Goal: Information Seeking & Learning: Find specific fact

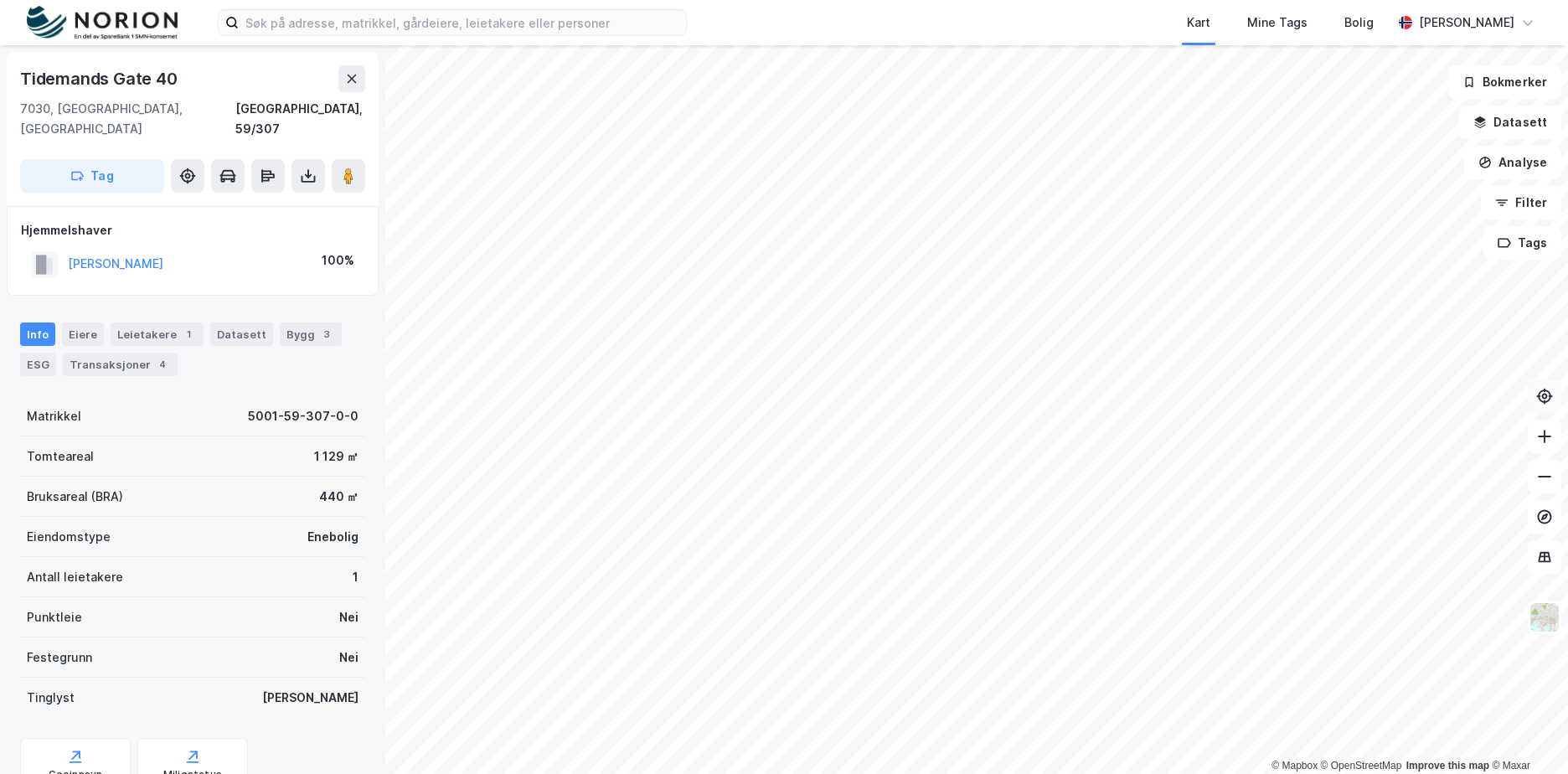
click at [1548, 401] on icon at bounding box center [1544, 396] width 14 height 14
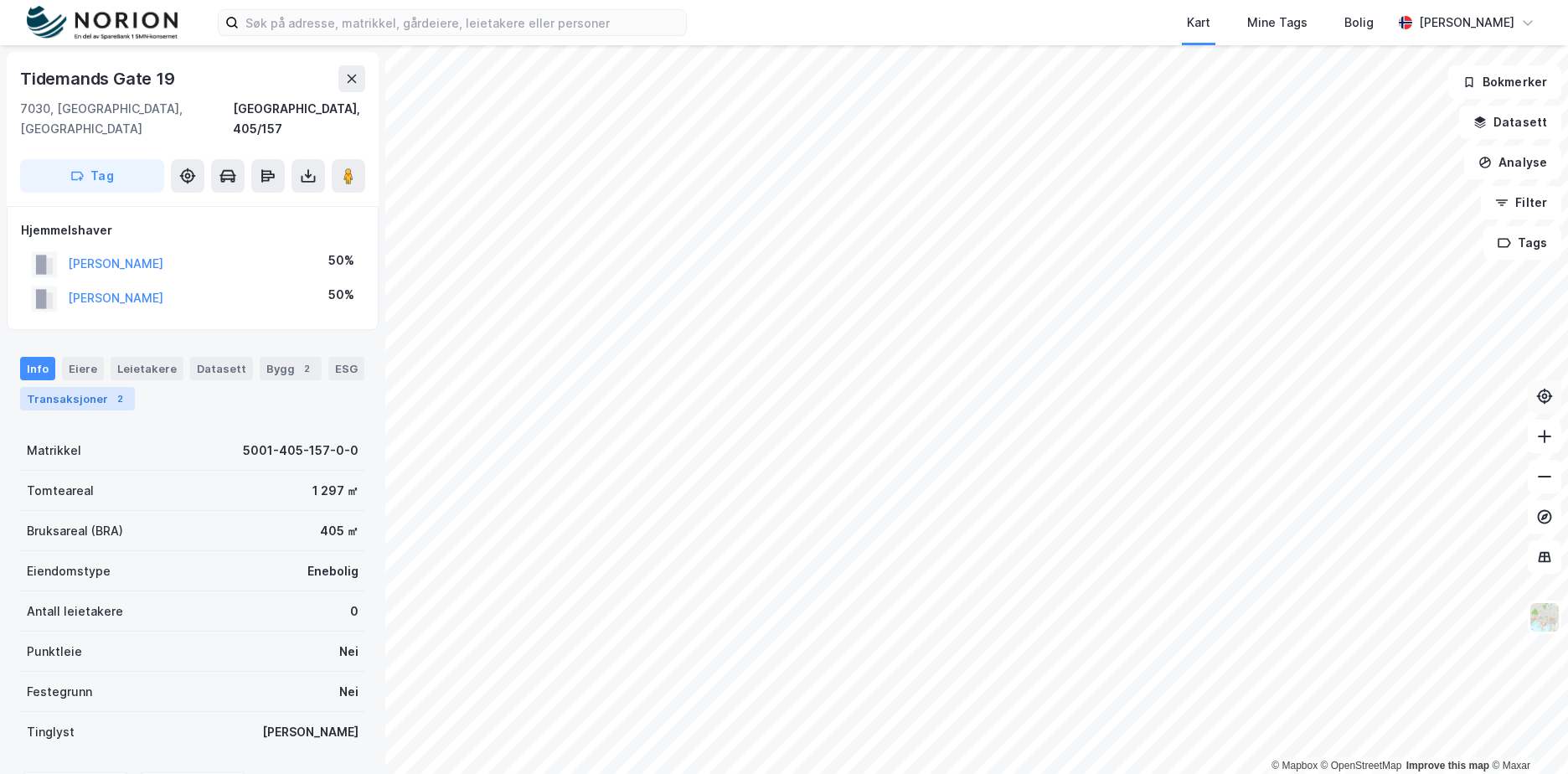
click at [53, 387] on div "Transaksjoner 2" at bounding box center [77, 399] width 115 height 24
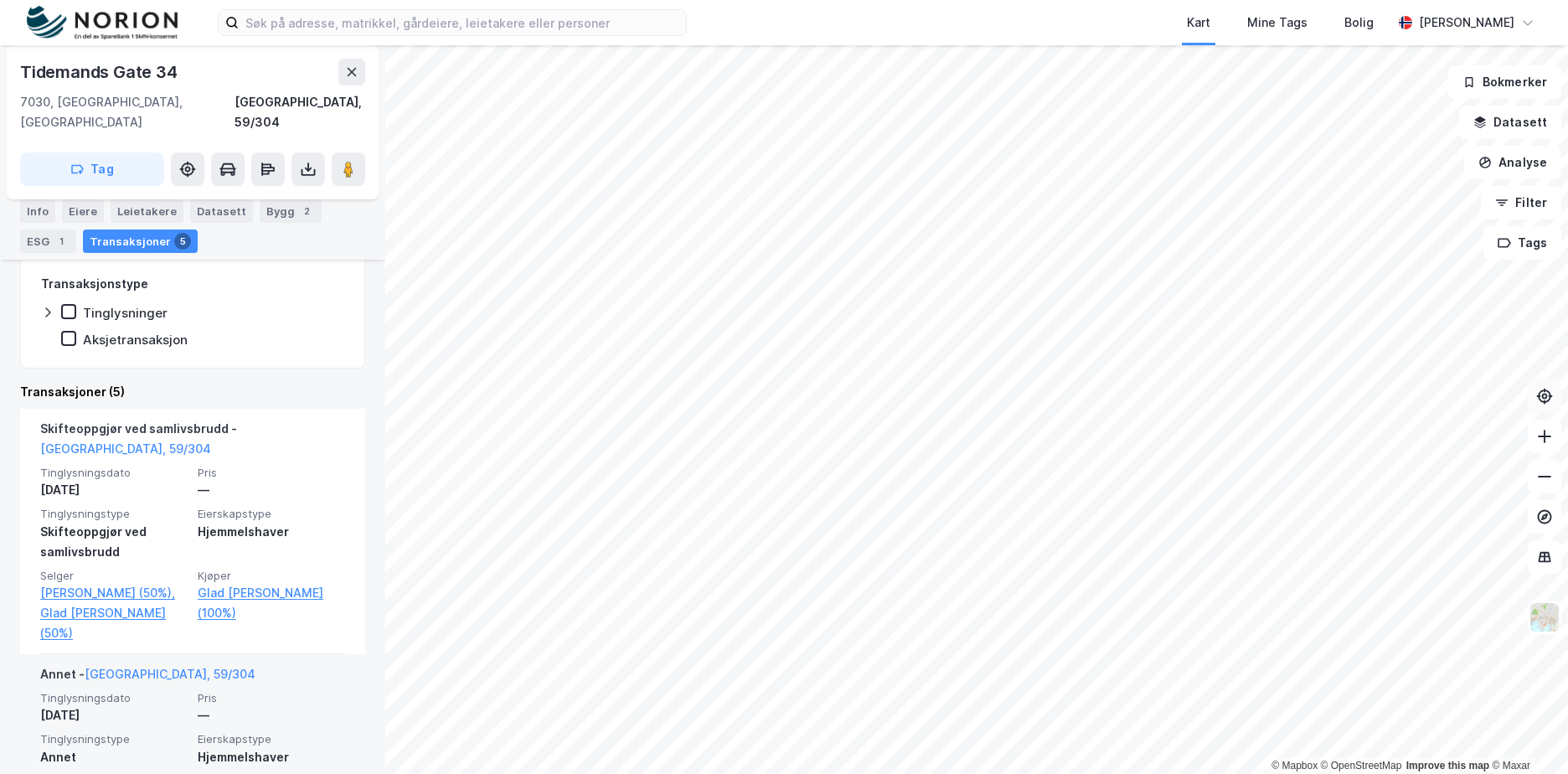
scroll to position [251, 0]
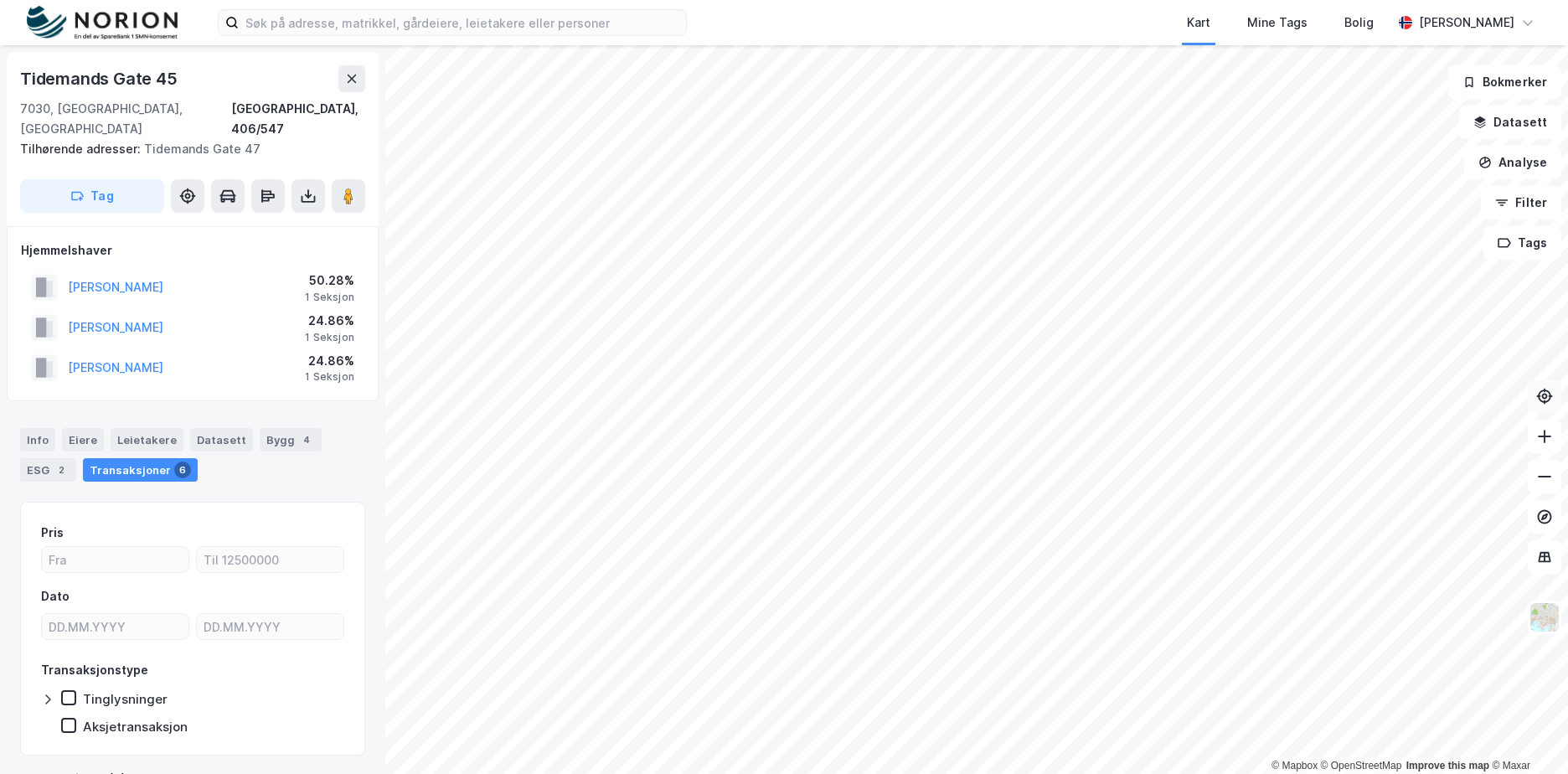
scroll to position [1, 0]
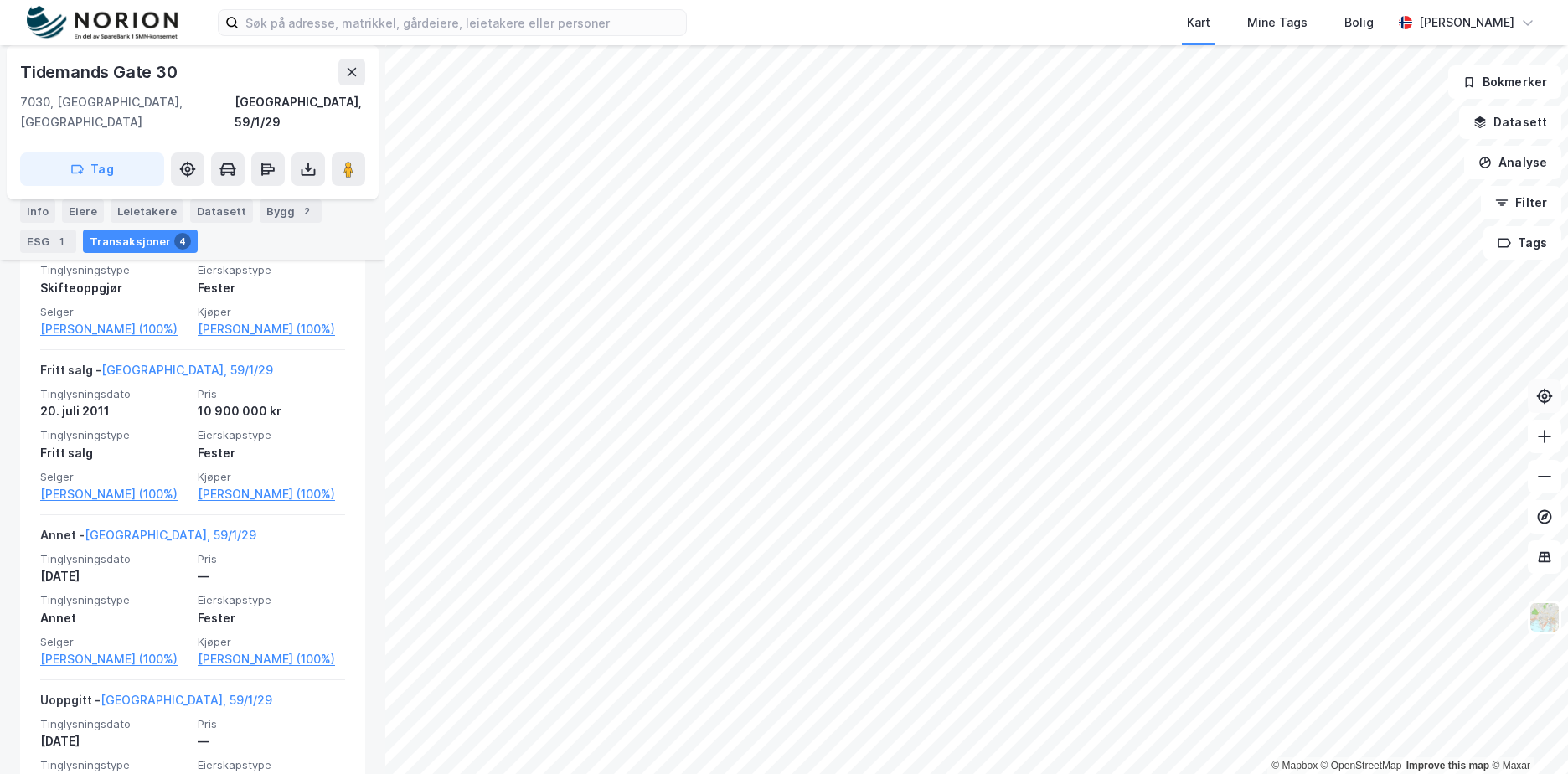
scroll to position [670, 0]
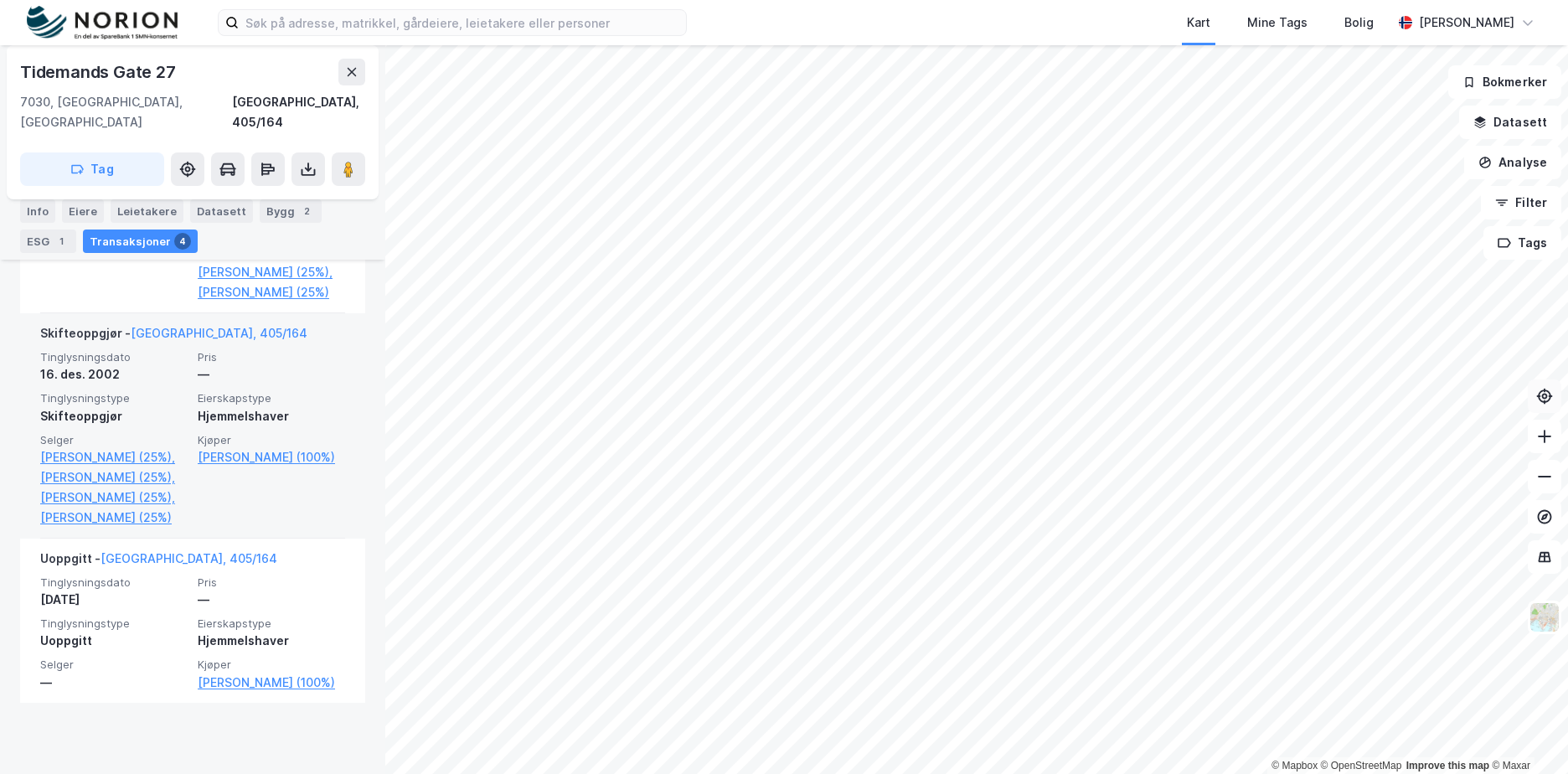
scroll to position [803, 0]
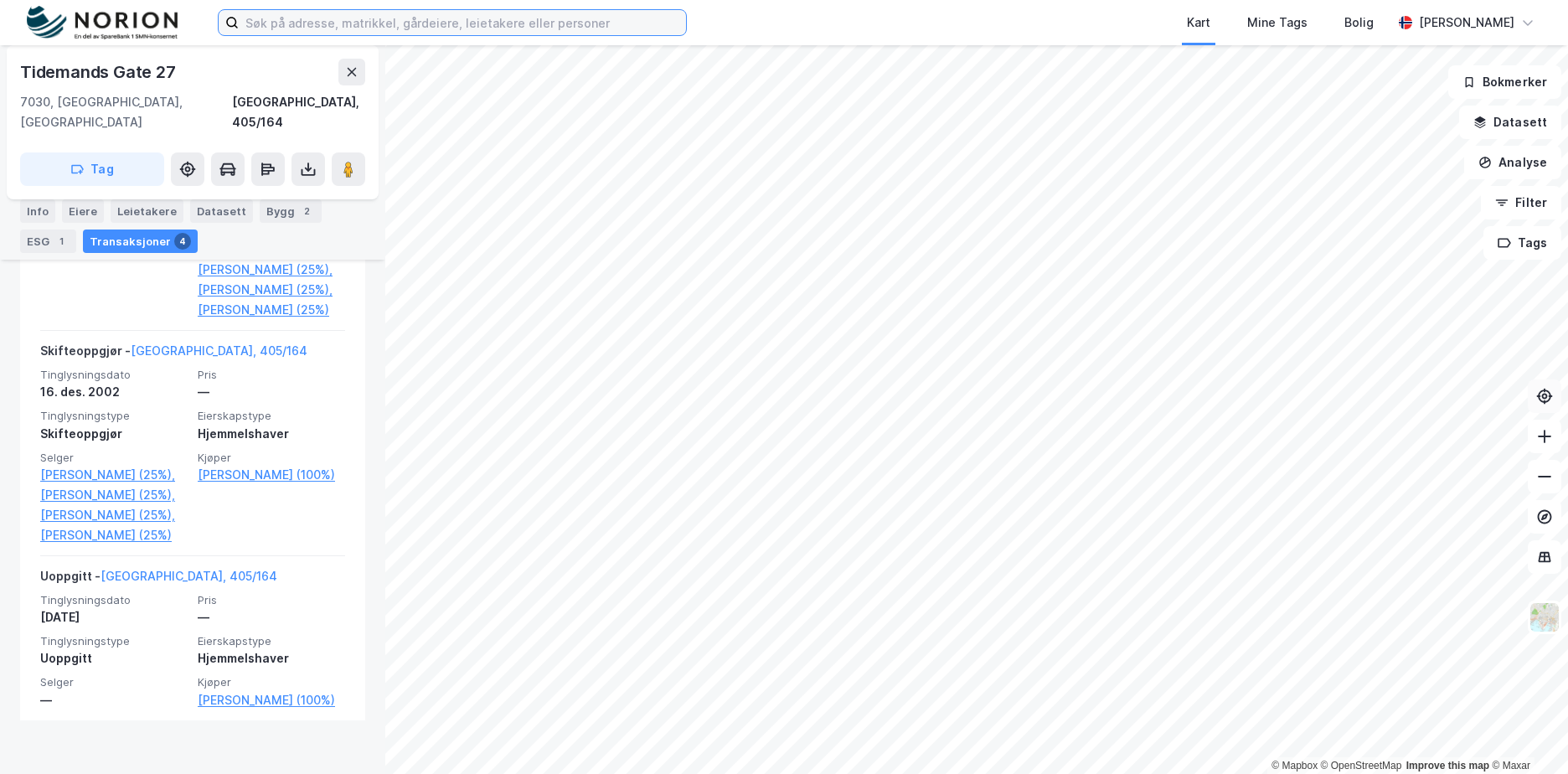
click at [324, 25] on input at bounding box center [463, 23] width 447 height 26
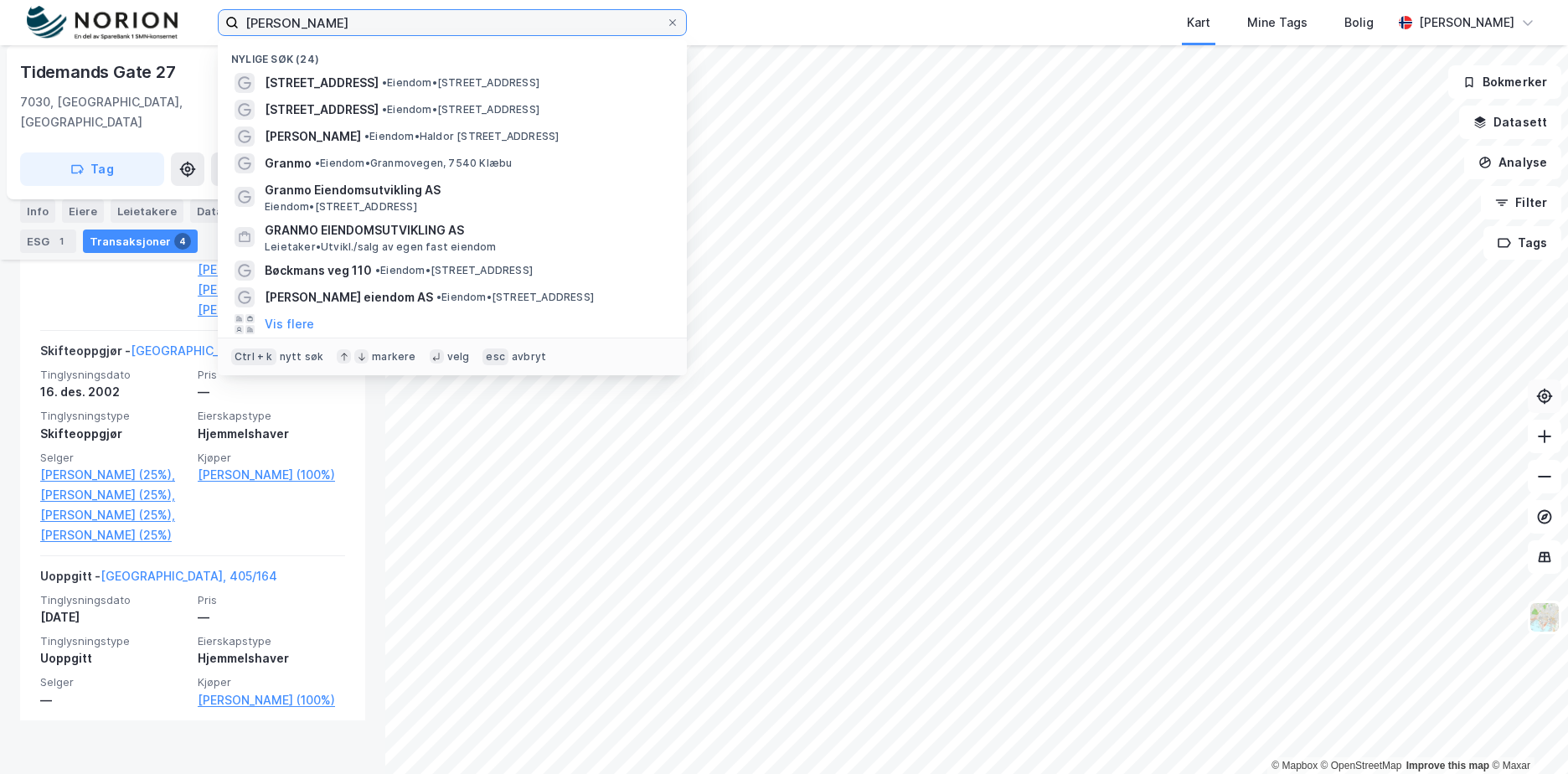
type input "[PERSON_NAME]"
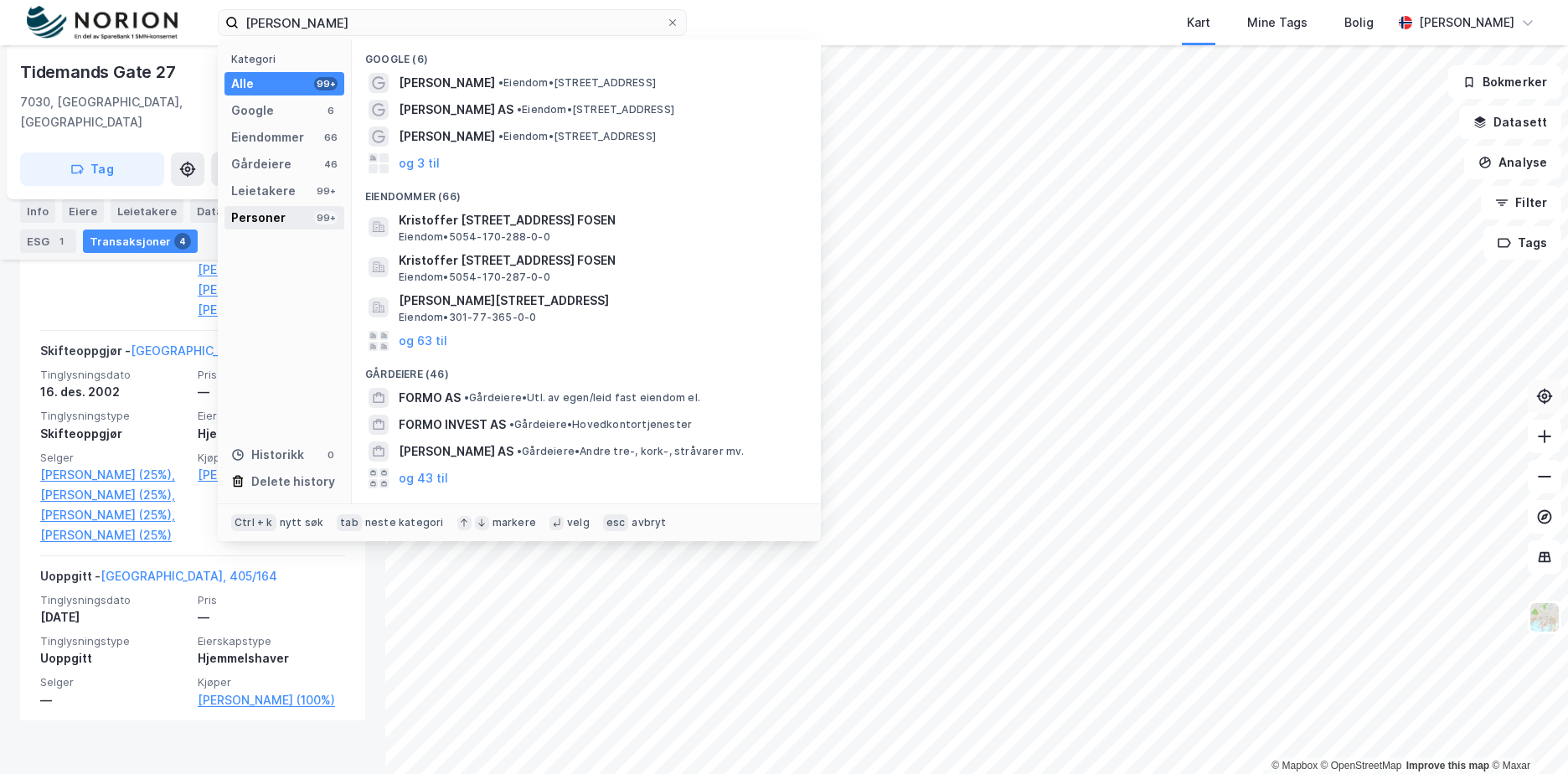
click at [296, 219] on div "Personer 99+" at bounding box center [284, 218] width 120 height 24
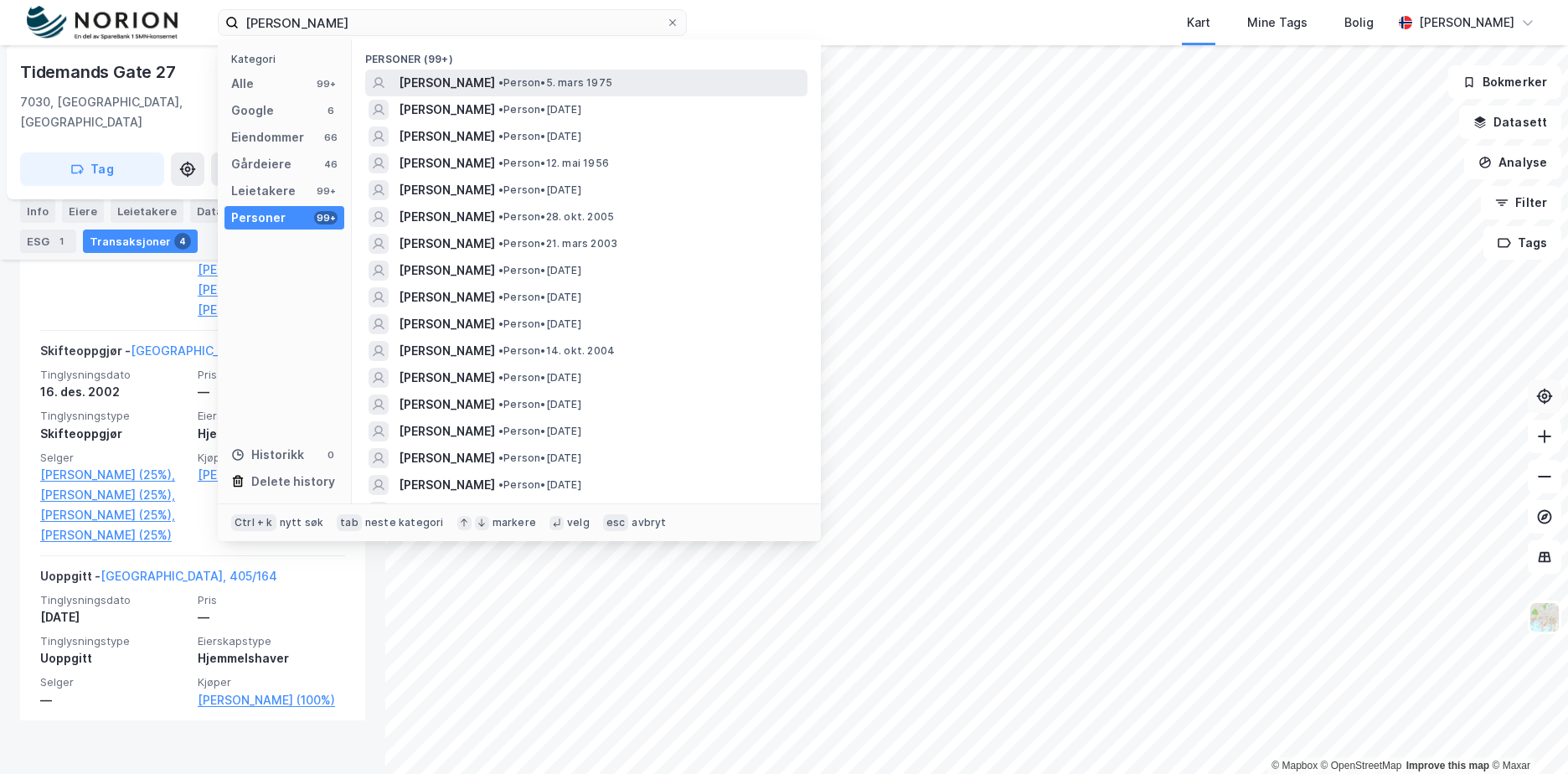
click at [467, 77] on span "[PERSON_NAME]" at bounding box center [446, 83] width 96 height 20
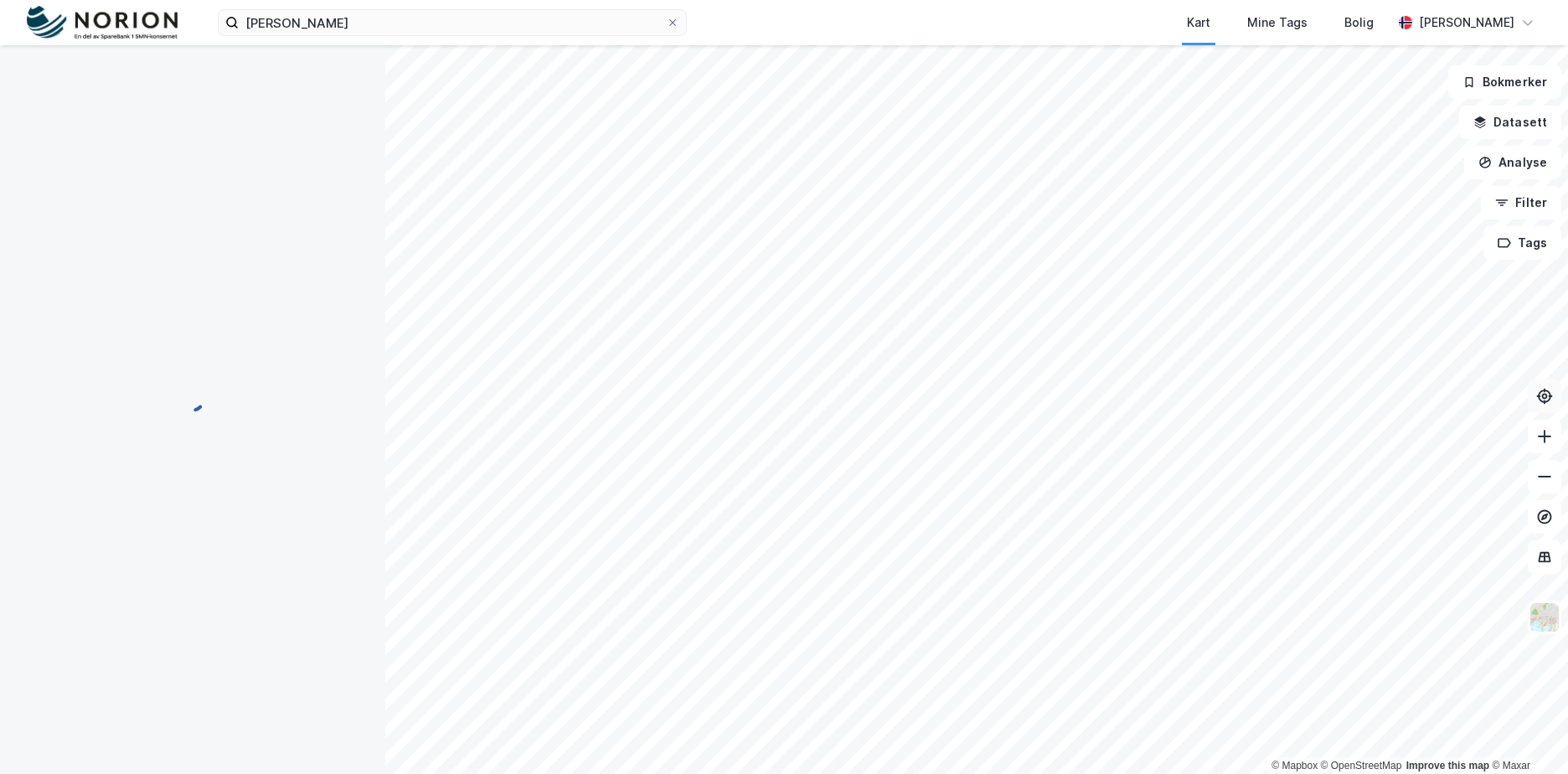
scroll to position [1, 0]
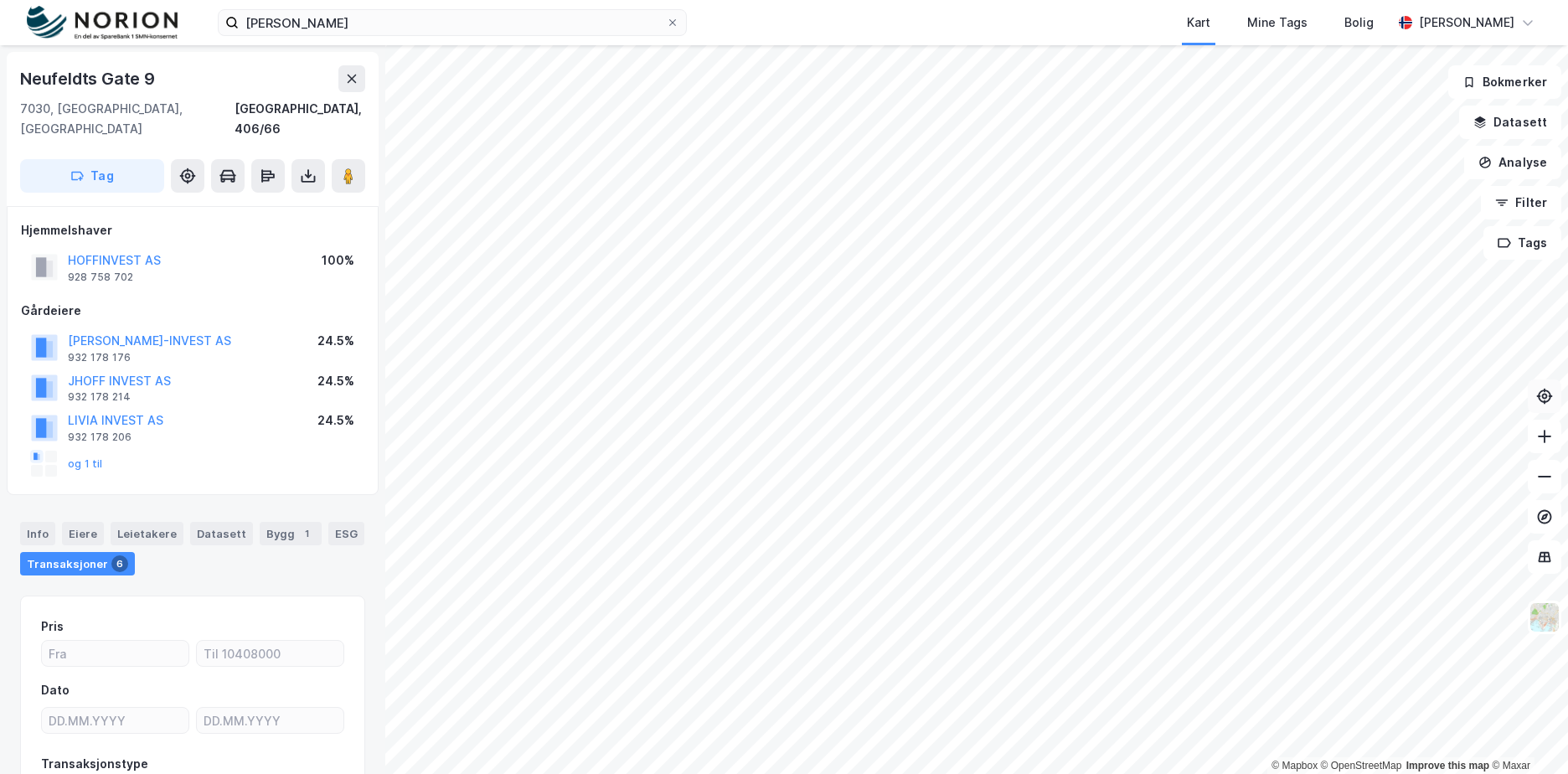
scroll to position [1, 0]
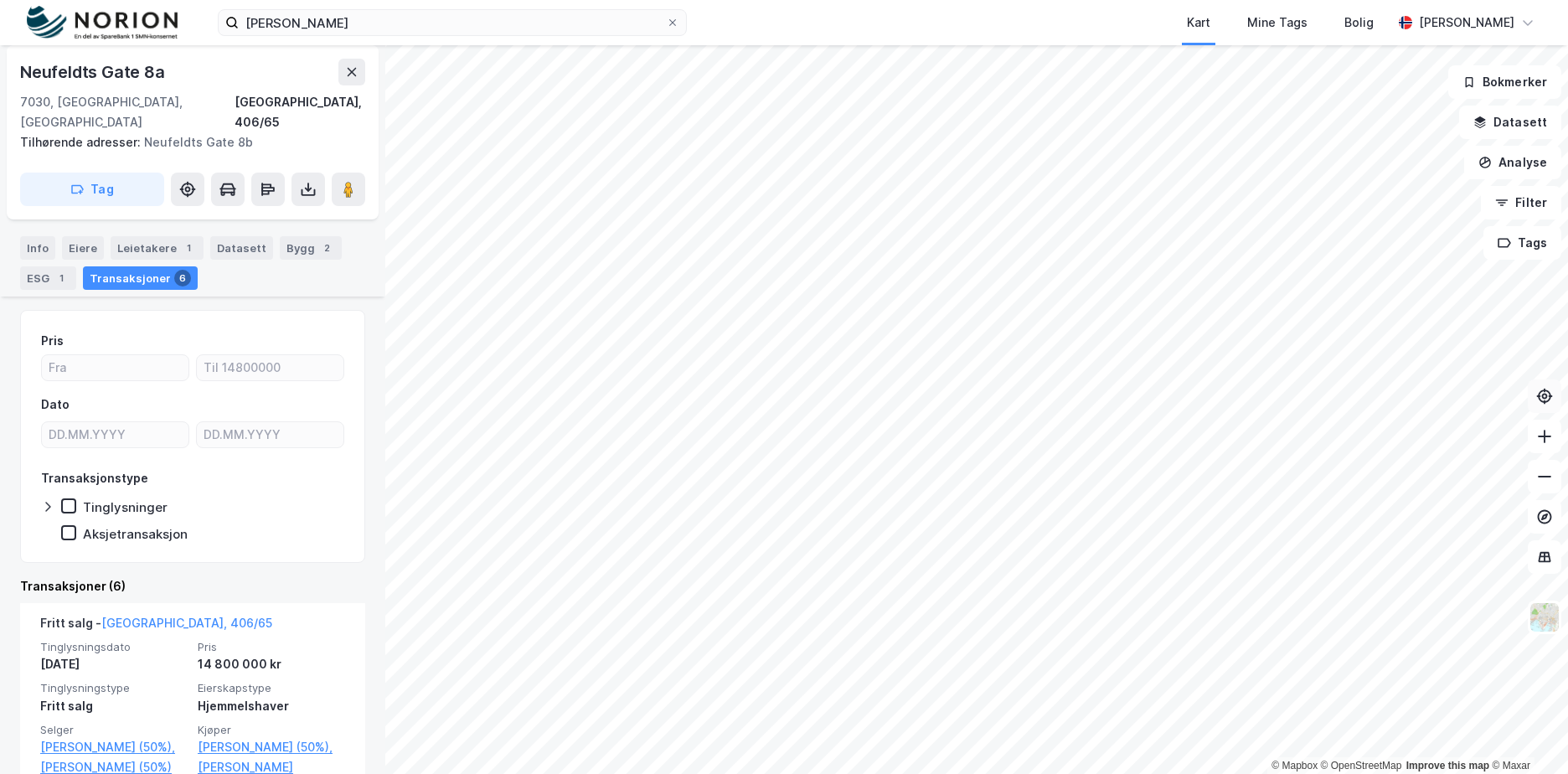
scroll to position [168, 0]
